Goal: Communication & Community: Share content

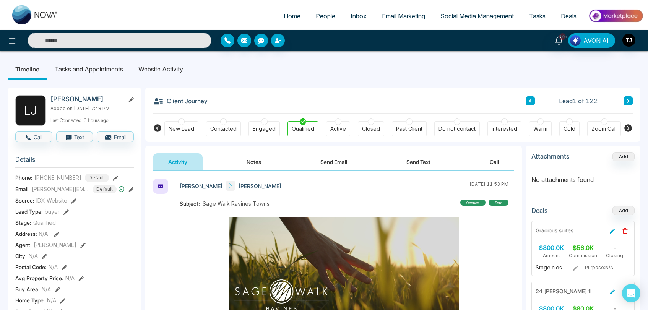
click at [475, 14] on span "Social Media Management" at bounding box center [476, 16] width 73 height 8
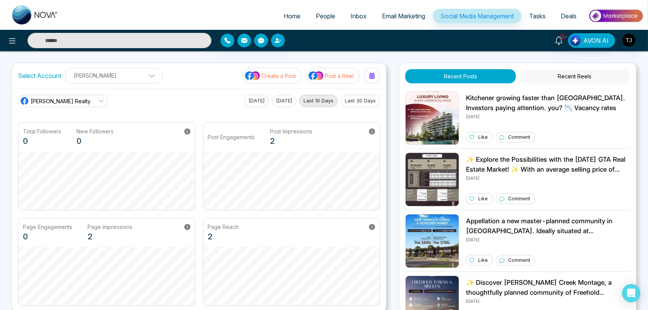
click at [574, 76] on button "Recent Reels" at bounding box center [574, 76] width 110 height 14
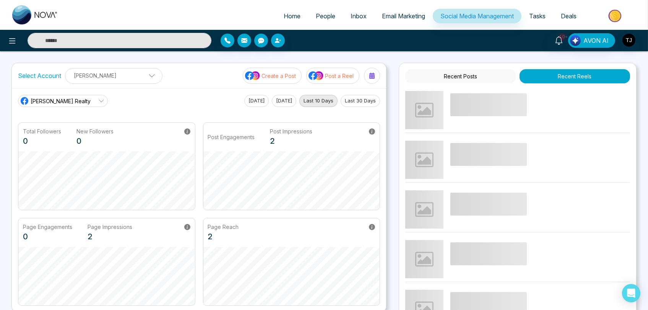
click at [472, 73] on button "Recent Posts" at bounding box center [460, 76] width 110 height 14
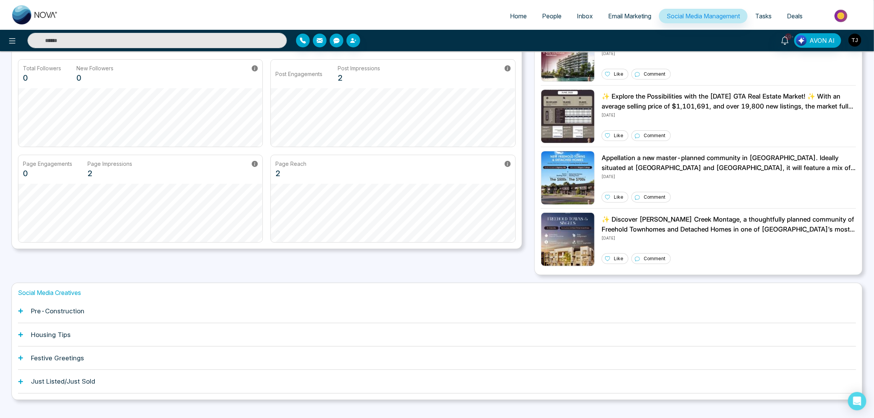
scroll to position [76, 0]
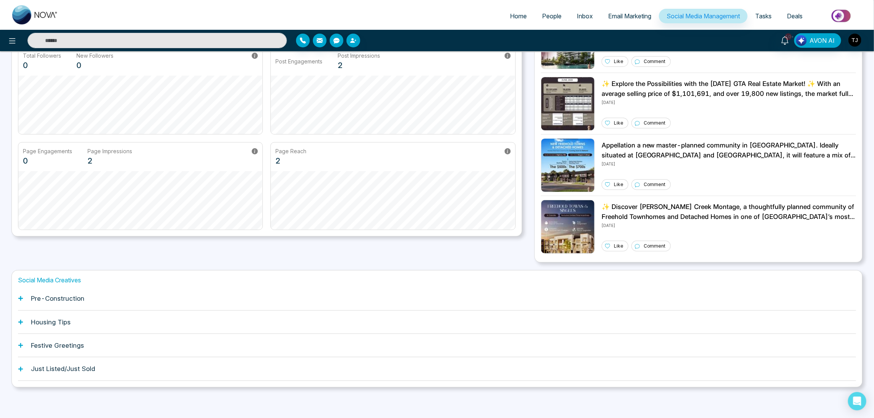
click at [81, 295] on h1 "Pre-Construction" at bounding box center [58, 299] width 54 height 8
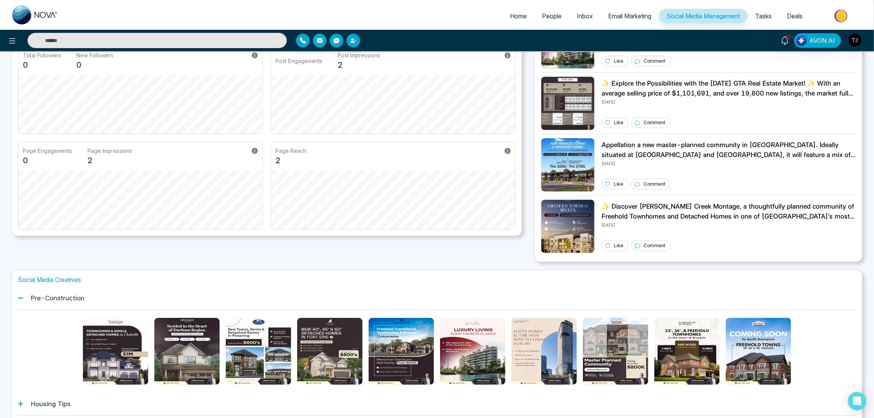
click at [89, 298] on div "Pre-Construction" at bounding box center [437, 298] width 839 height 23
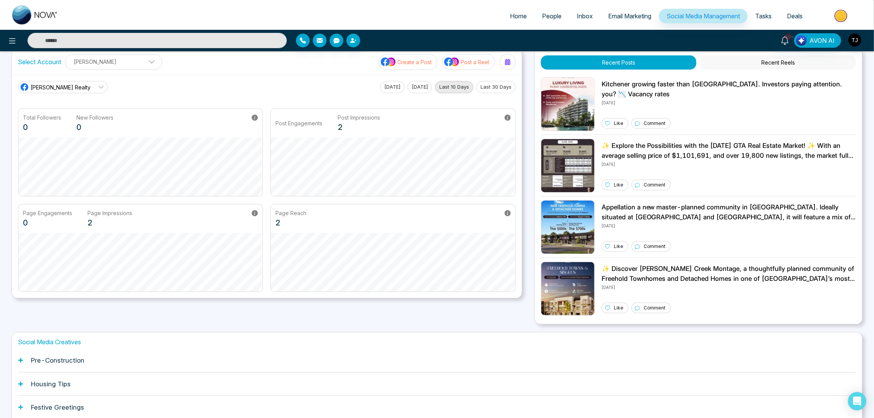
scroll to position [0, 0]
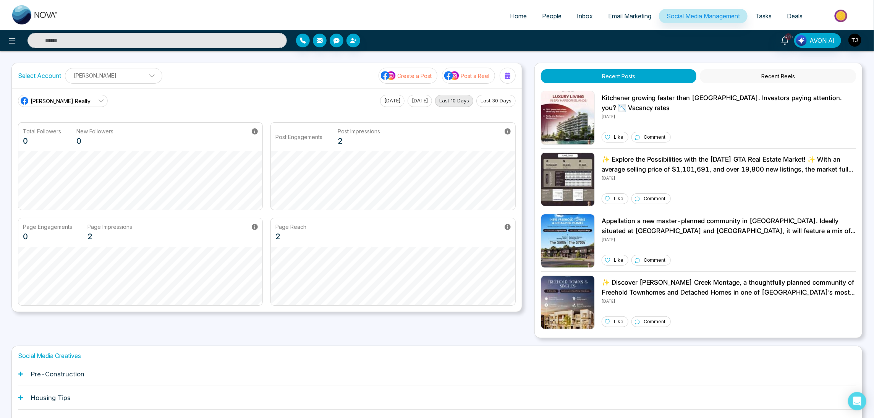
click at [409, 74] on p "Create a Post" at bounding box center [414, 76] width 34 height 8
